Goal: Transaction & Acquisition: Subscribe to service/newsletter

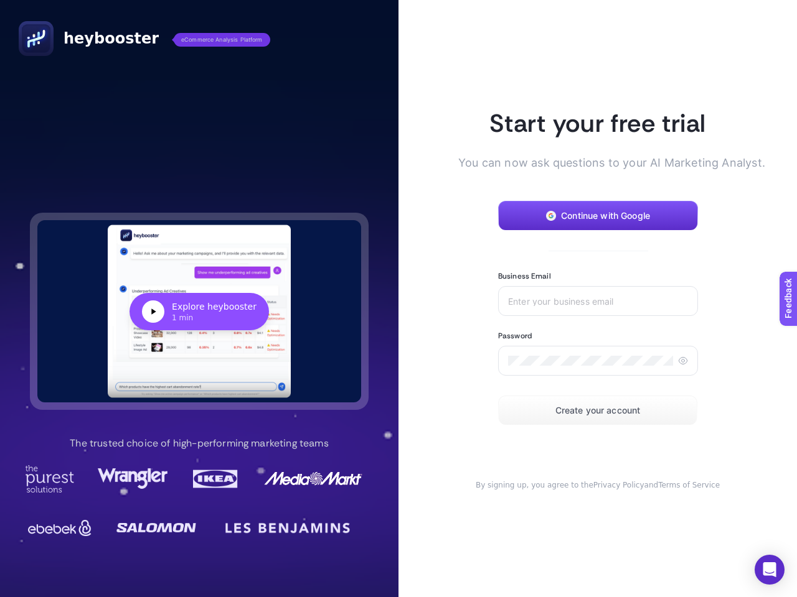
click at [398, 299] on article "Start your free trial You can now ask questions to your AI Marketing Analyst. C…" at bounding box center [597, 298] width 398 height 597
click at [199, 311] on div "Explore heybooster" at bounding box center [214, 307] width 85 height 12
click at [597, 216] on span "Continue with Google" at bounding box center [605, 216] width 89 height 10
click at [597, 301] on input "Business Email" at bounding box center [598, 301] width 180 height 10
click at [682, 361] on icon at bounding box center [683, 361] width 10 height 10
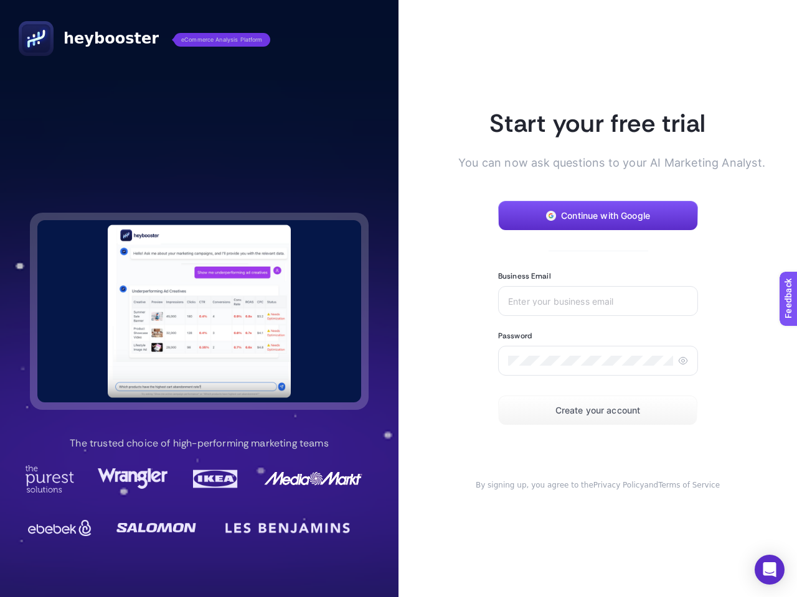
click at [597, 411] on span "Create your account" at bounding box center [597, 411] width 85 height 10
click at [769, 570] on icon "Open Intercom Messenger" at bounding box center [769, 570] width 13 height 15
